Goal: Navigation & Orientation: Find specific page/section

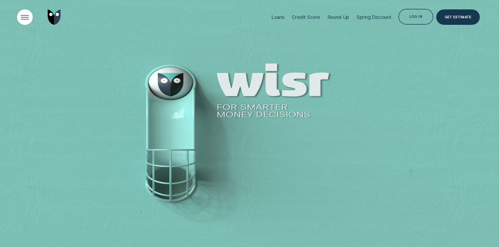
click at [28, 18] on div "Open Menu" at bounding box center [25, 17] width 22 height 22
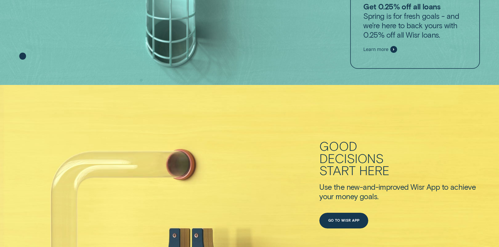
scroll to position [157, 0]
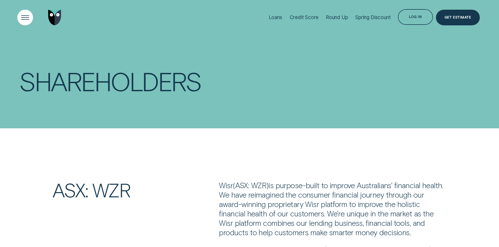
click at [20, 17] on div "Open Menu" at bounding box center [25, 17] width 22 height 22
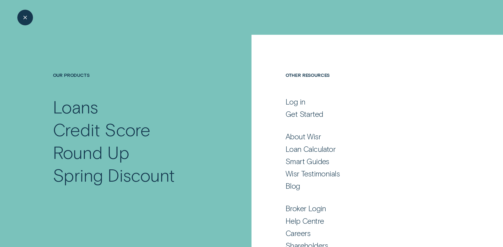
click at [28, 18] on div "Close Menu" at bounding box center [25, 17] width 22 height 22
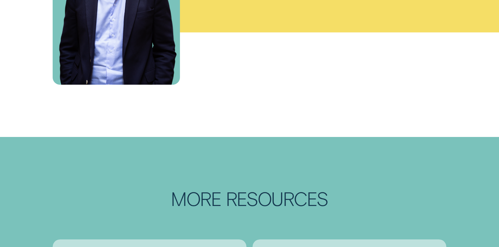
scroll to position [838, 0]
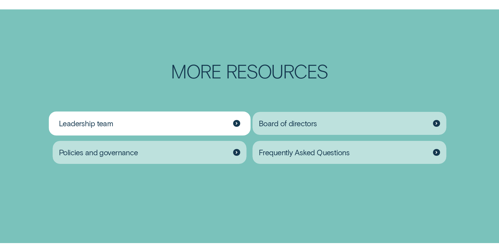
click at [189, 129] on div "Leadership team" at bounding box center [150, 123] width 194 height 23
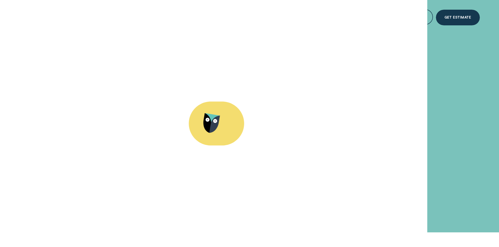
scroll to position [838, 0]
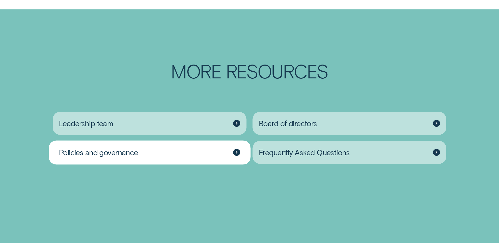
click at [164, 158] on div "Policies and governance" at bounding box center [150, 152] width 194 height 23
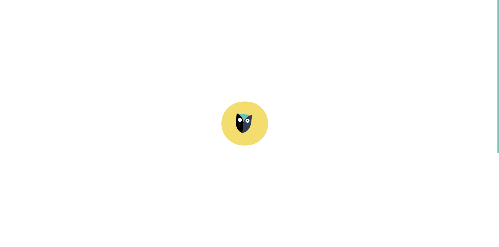
scroll to position [838, 0]
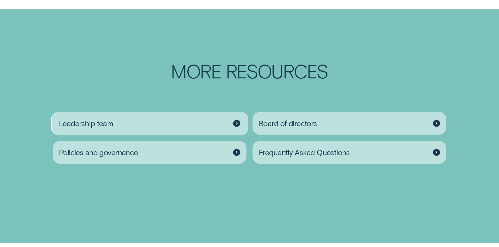
click at [213, 135] on div "Leadership team" at bounding box center [150, 123] width 194 height 23
